Goal: Find specific page/section: Find specific page/section

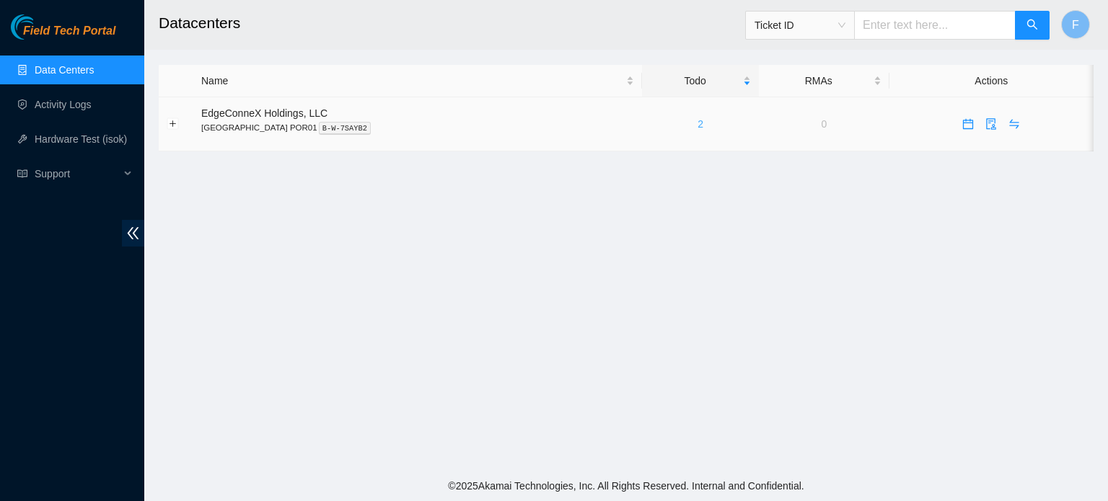
click at [698, 128] on link "2" at bounding box center [701, 124] width 6 height 12
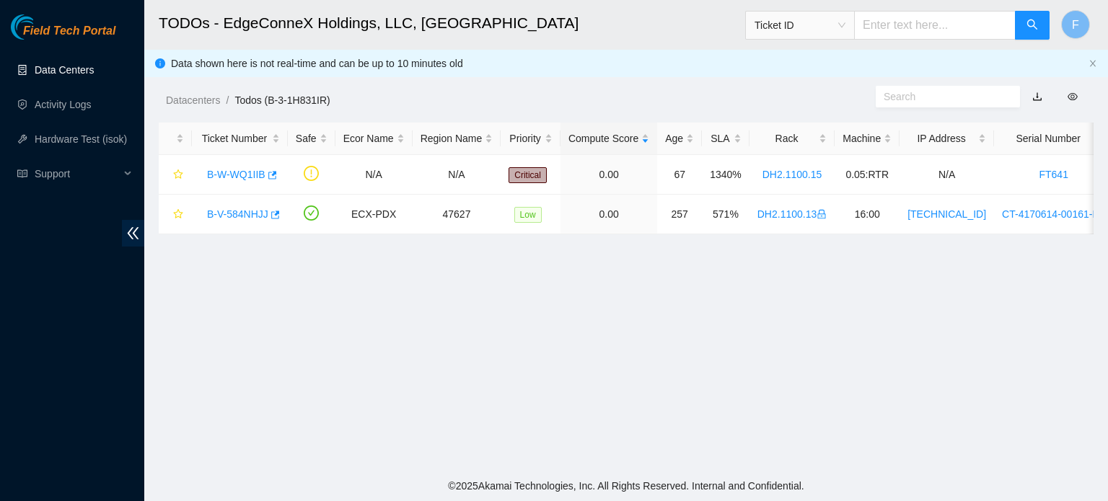
click at [81, 74] on link "Data Centers" at bounding box center [64, 70] width 59 height 12
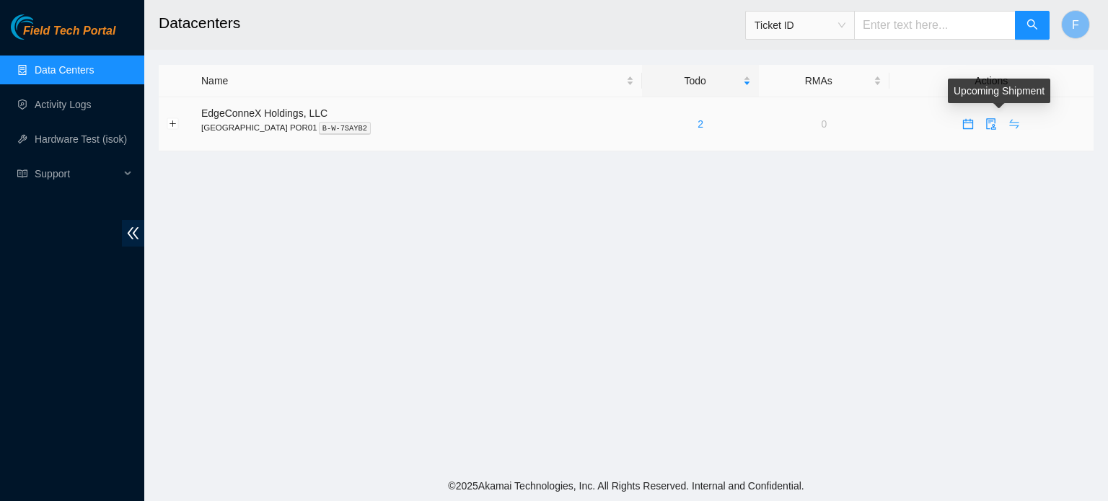
click at [1010, 126] on icon "swap" at bounding box center [1014, 124] width 9 height 9
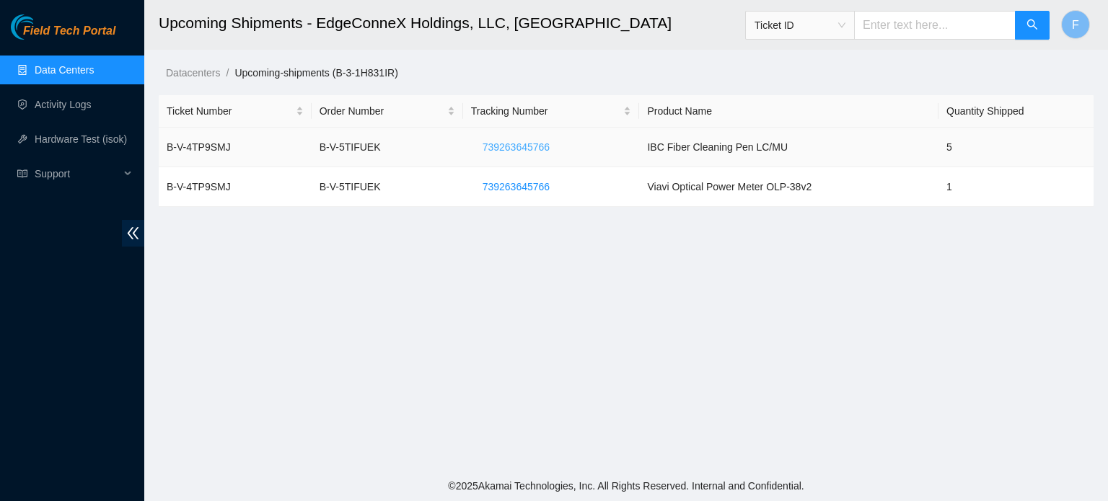
click at [509, 148] on span "739263645766" at bounding box center [516, 147] width 67 height 16
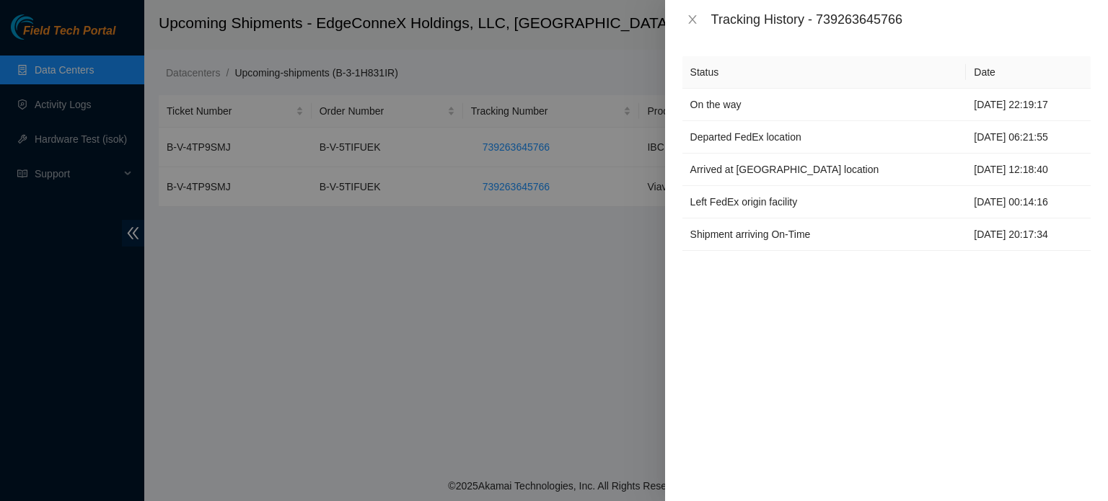
click at [475, 331] on div at bounding box center [554, 250] width 1108 height 501
click at [698, 19] on button "Close" at bounding box center [692, 20] width 20 height 14
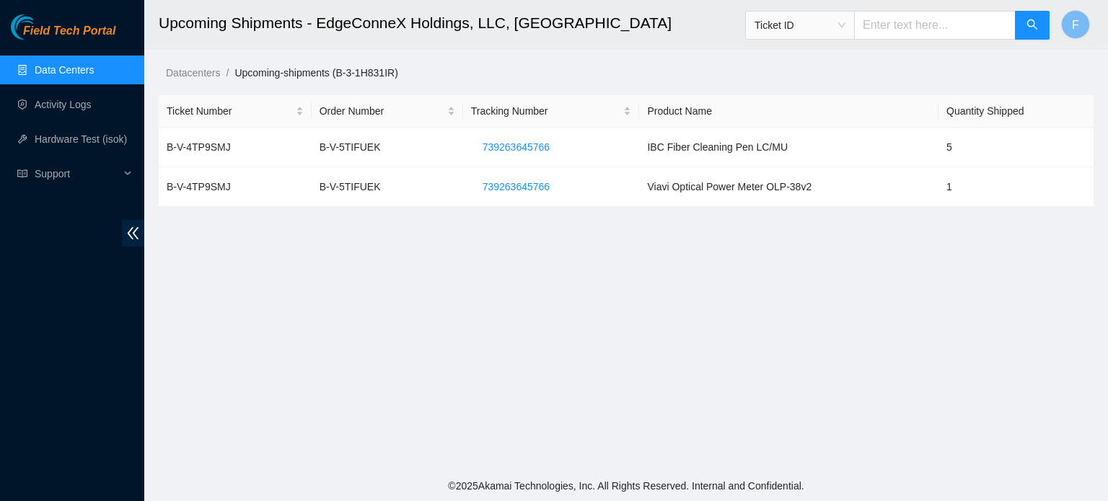
click at [69, 68] on link "Data Centers" at bounding box center [64, 70] width 59 height 12
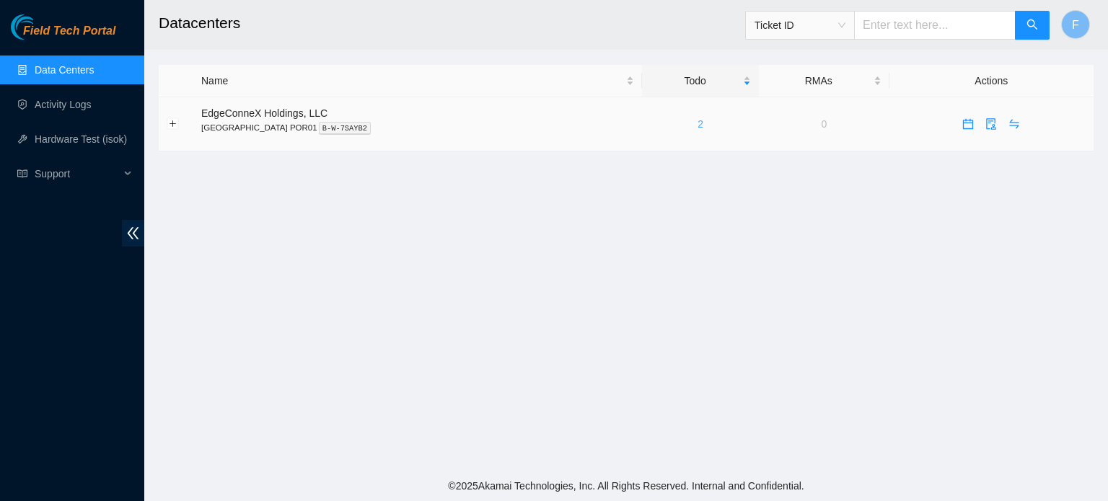
click at [698, 124] on link "2" at bounding box center [701, 124] width 6 height 12
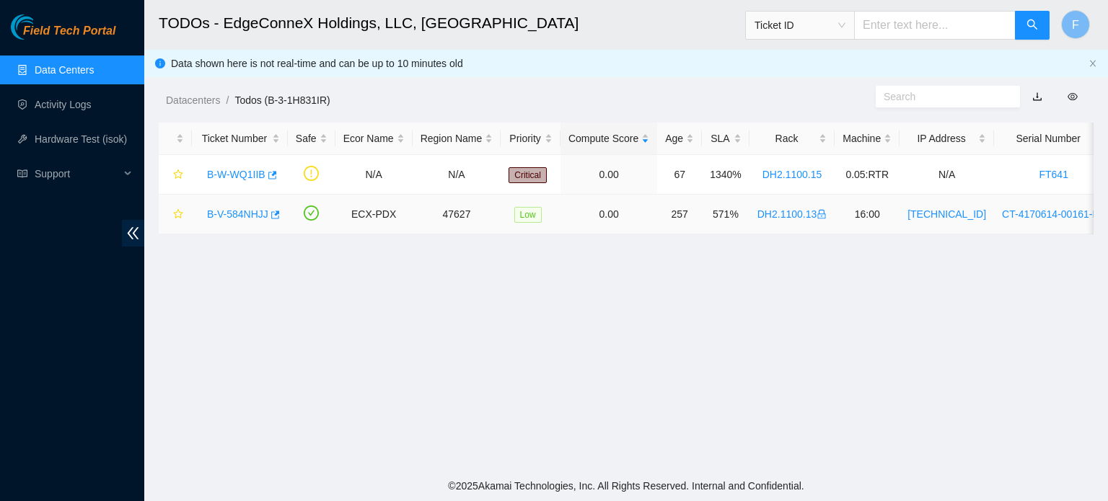
click at [252, 214] on link "B-V-584NHJJ" at bounding box center [237, 214] width 61 height 12
